Goal: Understand process/instructions: Learn how to perform a task or action

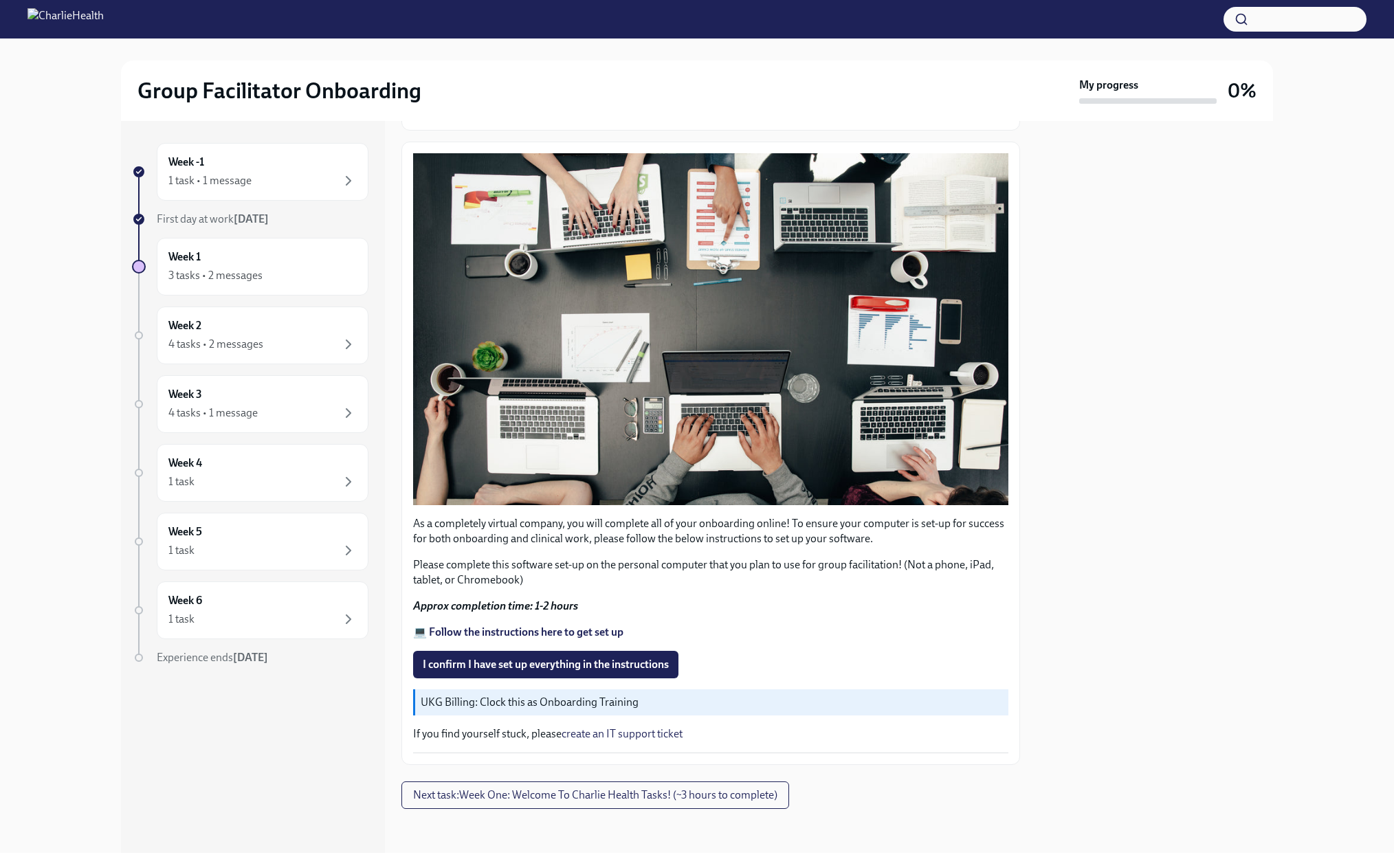
scroll to position [215, 0]
click at [511, 628] on strong "💻 Follow the instructions here to get set up" at bounding box center [519, 631] width 210 height 13
drag, startPoint x: 403, startPoint y: 0, endPoint x: 1133, endPoint y: 215, distance: 761.0
click at [1133, 215] on div at bounding box center [1155, 487] width 237 height 732
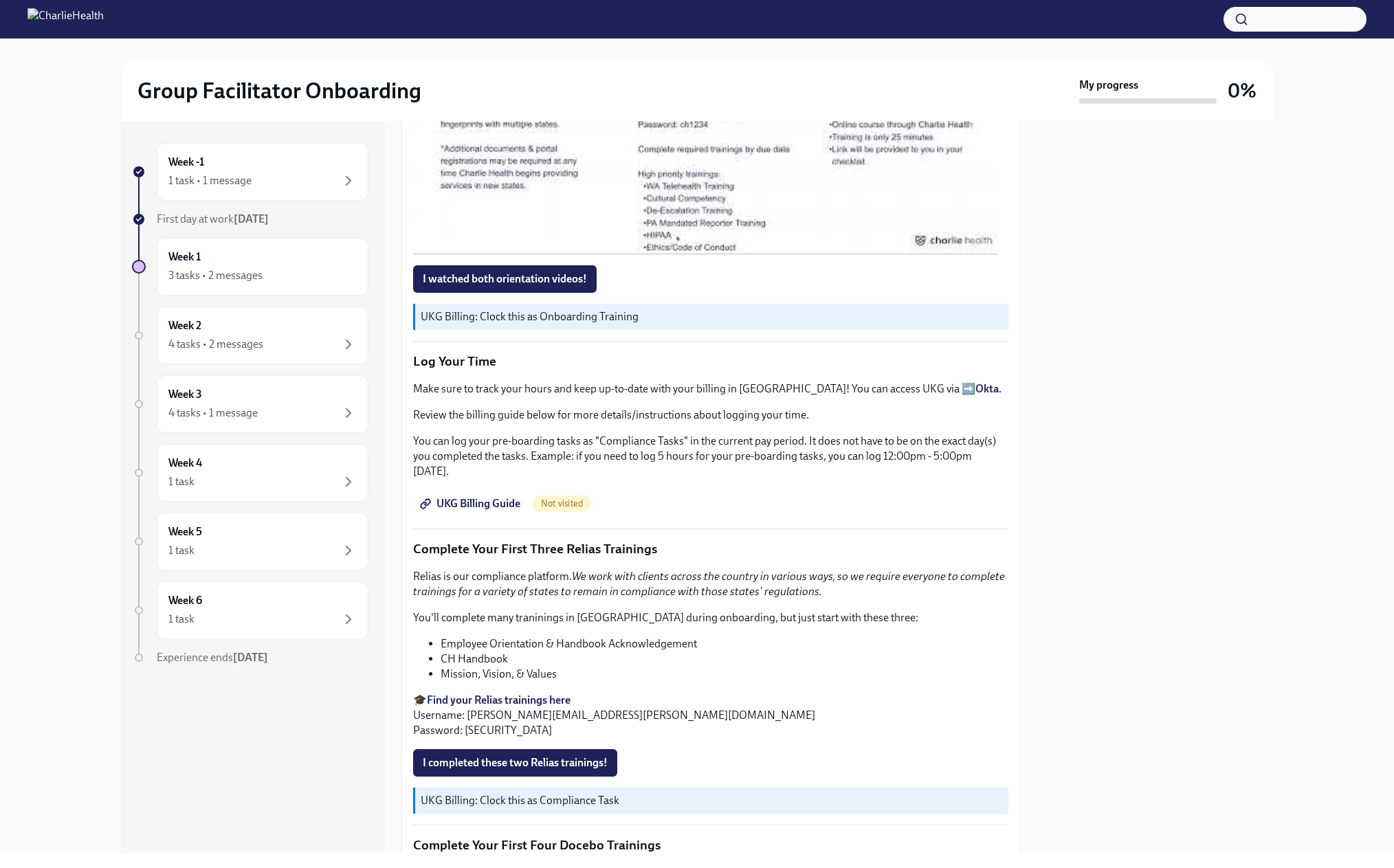
scroll to position [1443, 0]
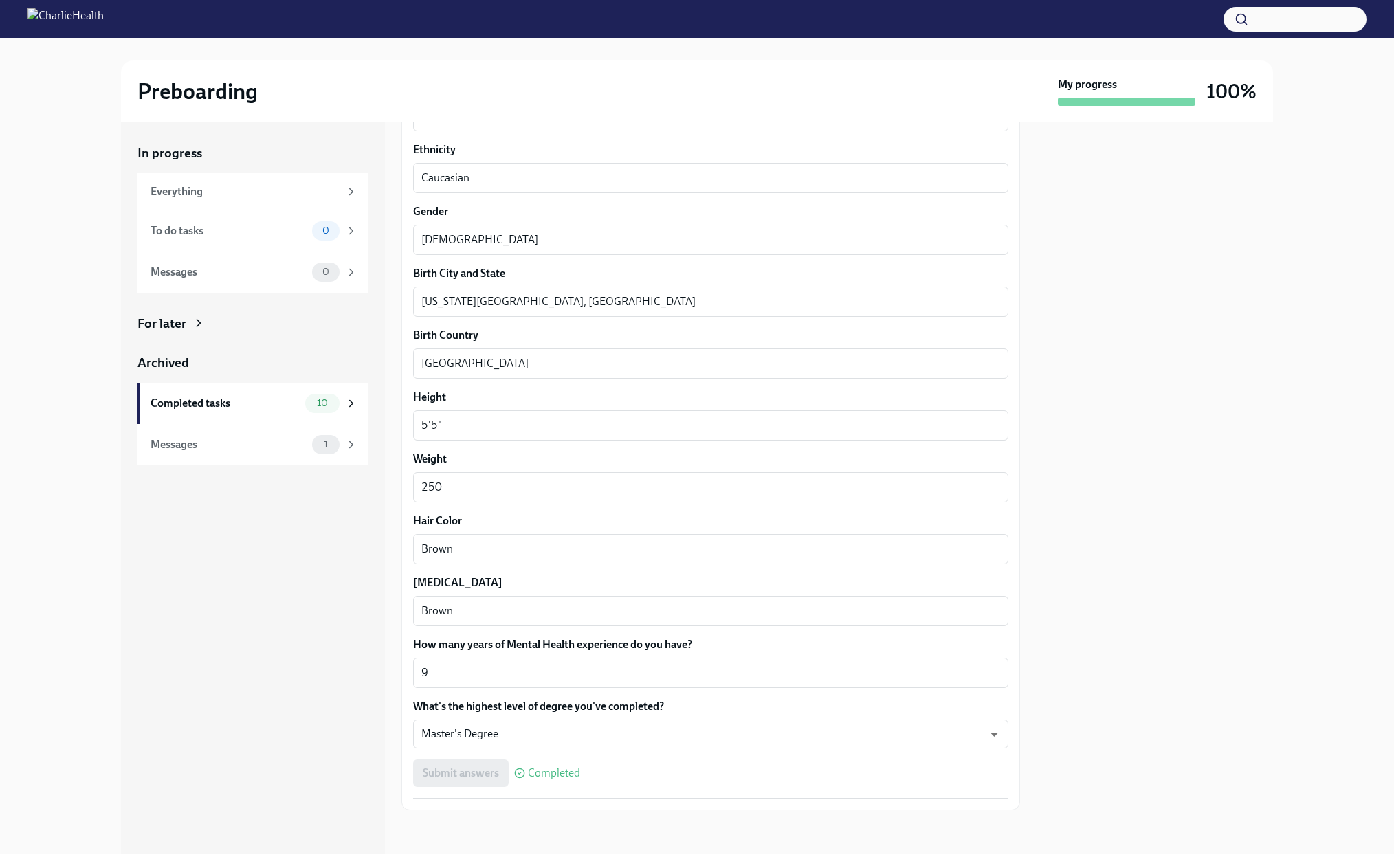
scroll to position [1012, 0]
